Goal: Information Seeking & Learning: Learn about a topic

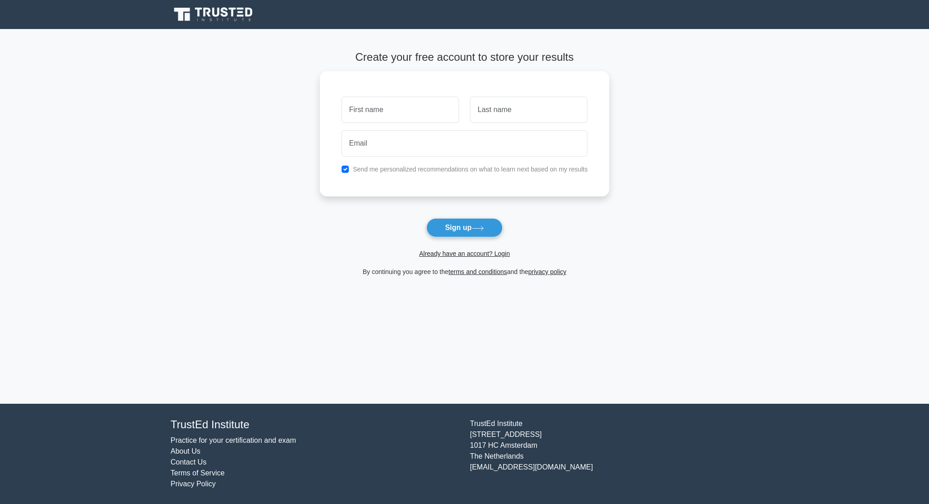
click at [236, 442] on link "Practice for your certification and exam" at bounding box center [234, 441] width 126 height 8
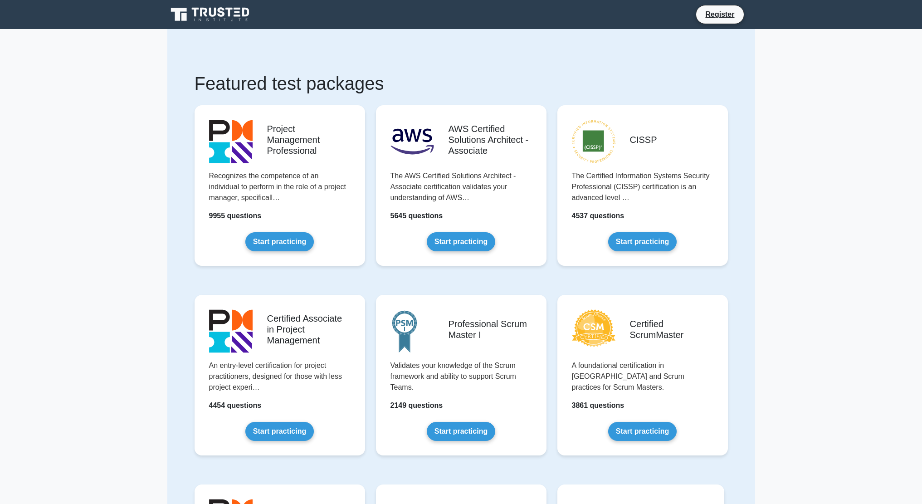
click at [621, 424] on link "Start practicing" at bounding box center [642, 431] width 69 height 19
